Goal: Transaction & Acquisition: Book appointment/travel/reservation

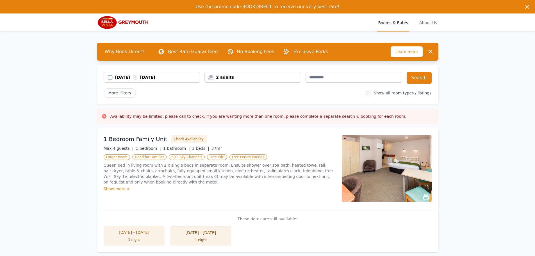
click at [232, 81] on div "2 adults" at bounding box center [252, 77] width 97 height 11
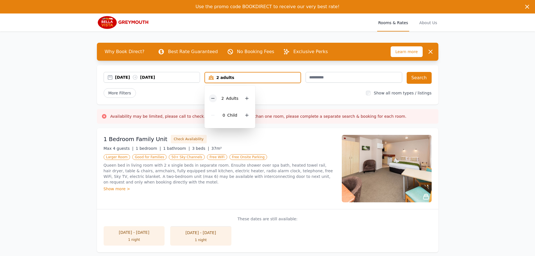
click at [213, 97] on icon at bounding box center [213, 98] width 4 height 4
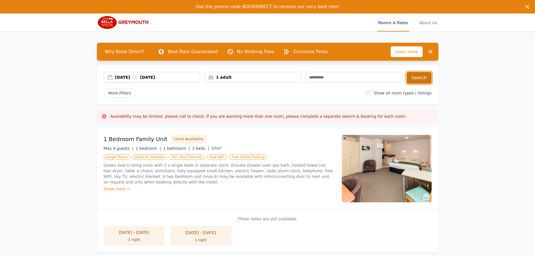
click at [419, 77] on button "Search" at bounding box center [419, 78] width 25 height 12
click at [423, 78] on button "Search" at bounding box center [419, 78] width 25 height 12
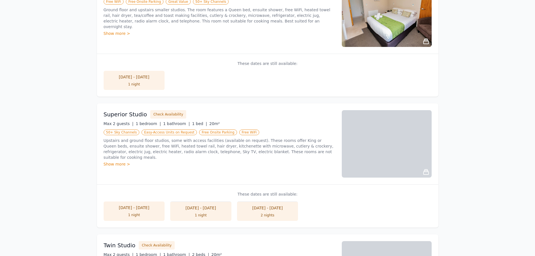
scroll to position [253, 0]
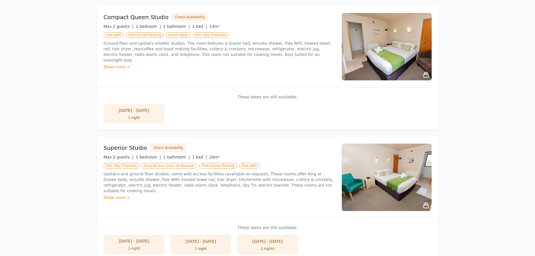
drag, startPoint x: 170, startPoint y: 147, endPoint x: 231, endPoint y: 120, distance: 66.9
click at [232, 120] on ul "1 Bedroom Family Unit Check Availability Max 4 guests | 1 bedroom | 1 bathroom …" at bounding box center [267, 133] width 341 height 516
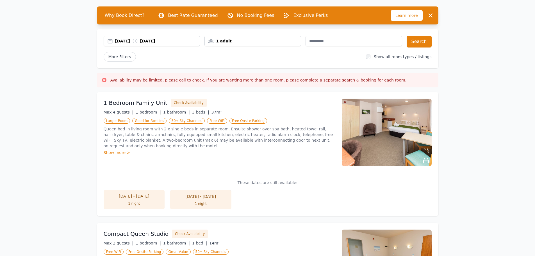
scroll to position [28, 0]
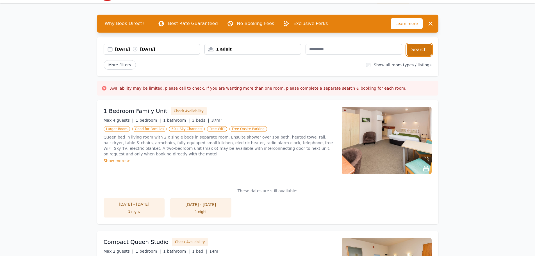
click at [421, 50] on button "Search" at bounding box center [419, 50] width 25 height 12
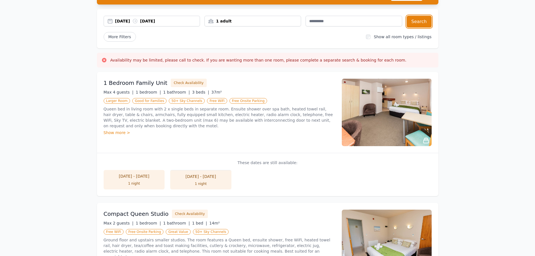
scroll to position [0, 0]
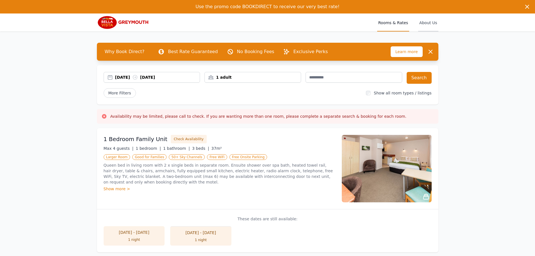
click at [432, 25] on span "About Us" at bounding box center [428, 22] width 20 height 18
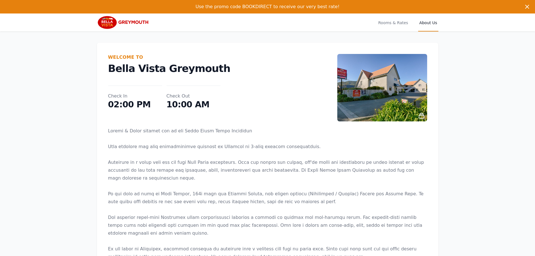
click at [431, 23] on span "About Us" at bounding box center [428, 22] width 20 height 18
click at [389, 22] on span "Rooms & Rates" at bounding box center [393, 22] width 32 height 18
